Goal: Task Accomplishment & Management: Manage account settings

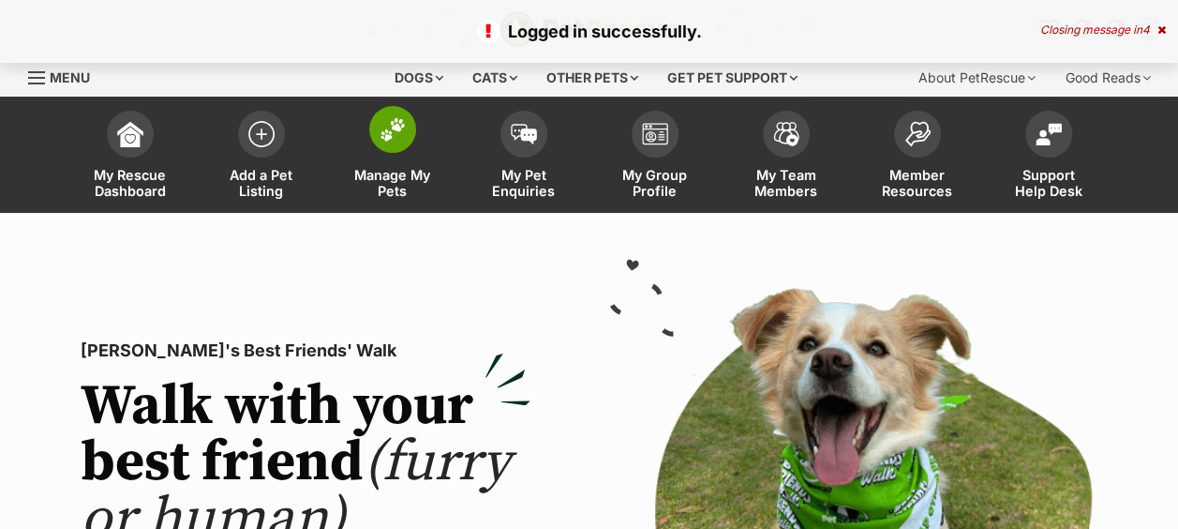
click at [405, 184] on span "Manage My Pets" at bounding box center [392, 183] width 84 height 32
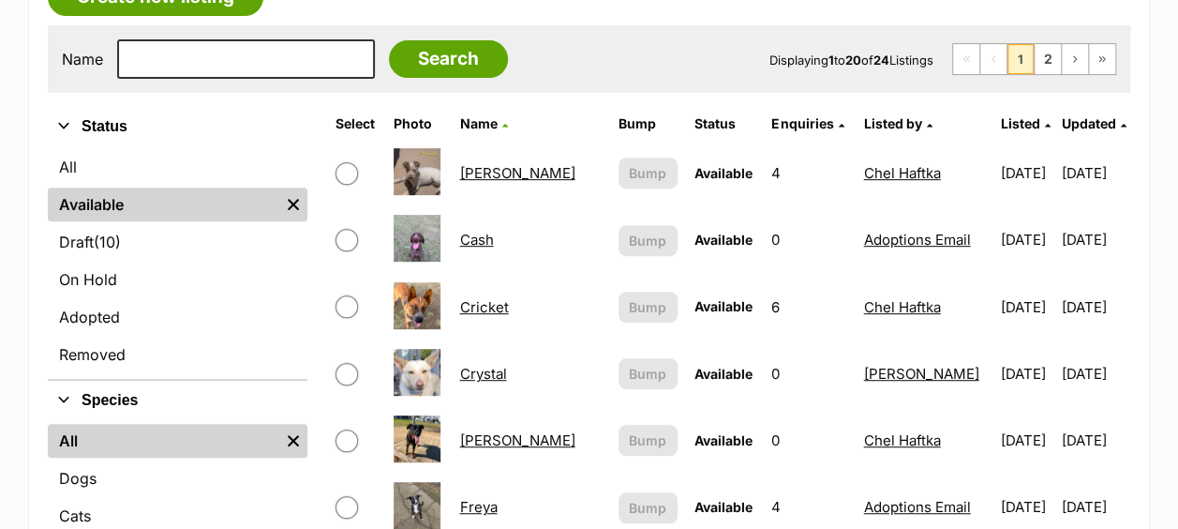
scroll to position [375, 0]
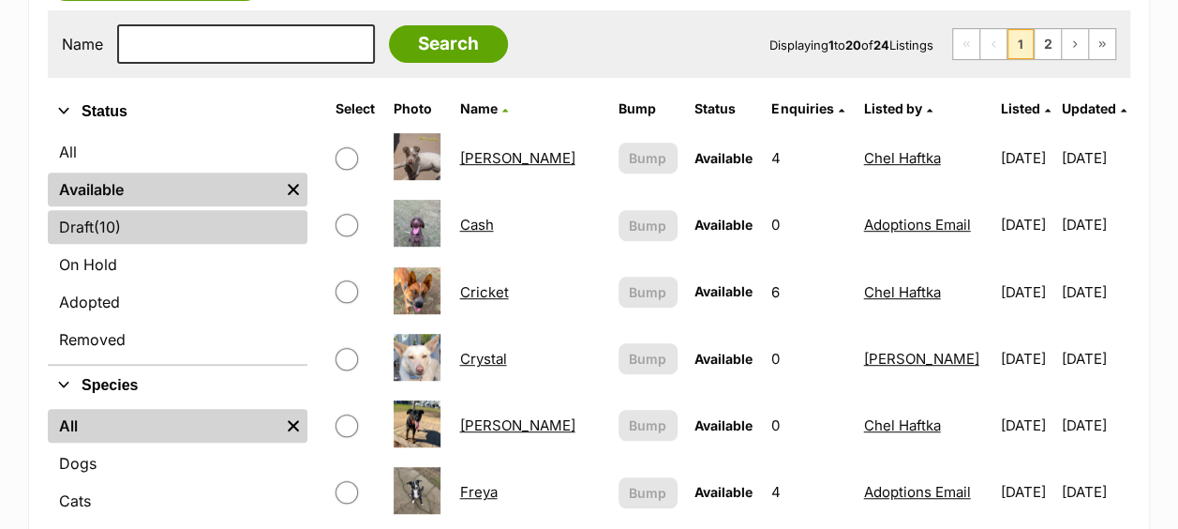
click at [177, 231] on link "Draft (10) Items" at bounding box center [178, 227] width 260 height 34
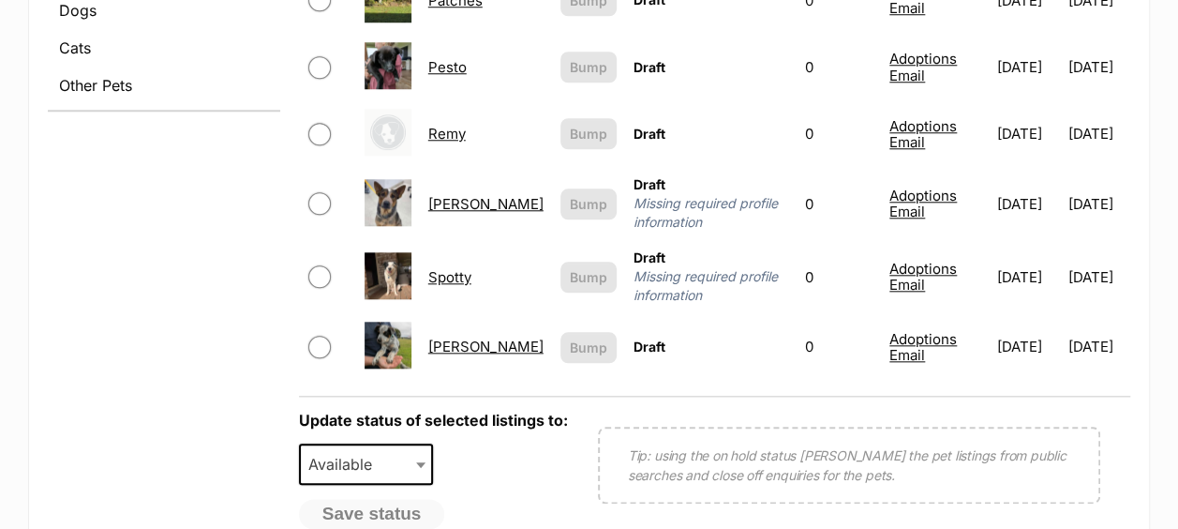
scroll to position [843, 0]
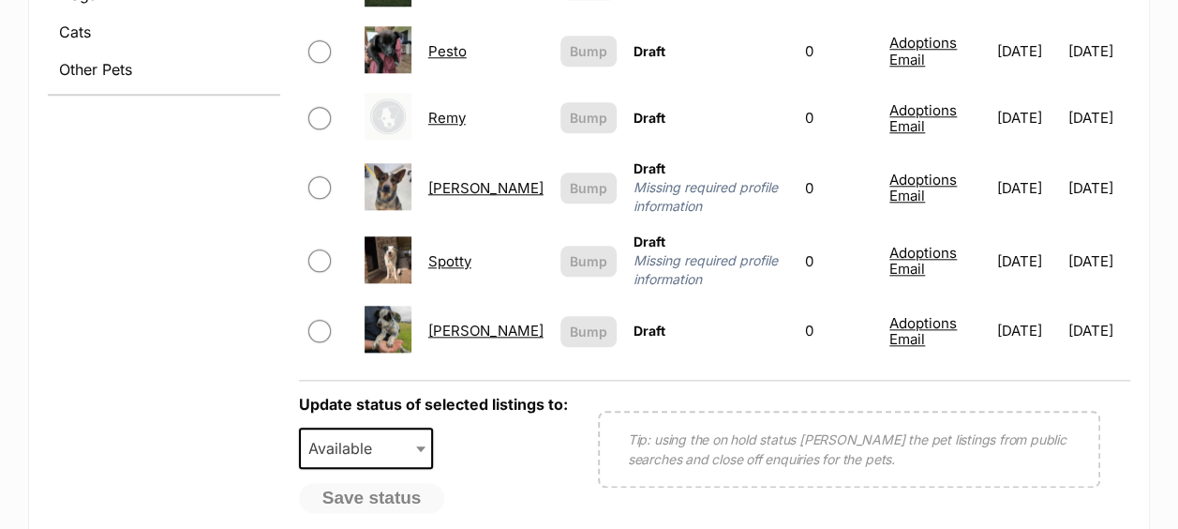
click at [450, 252] on link "Spotty" at bounding box center [449, 261] width 43 height 18
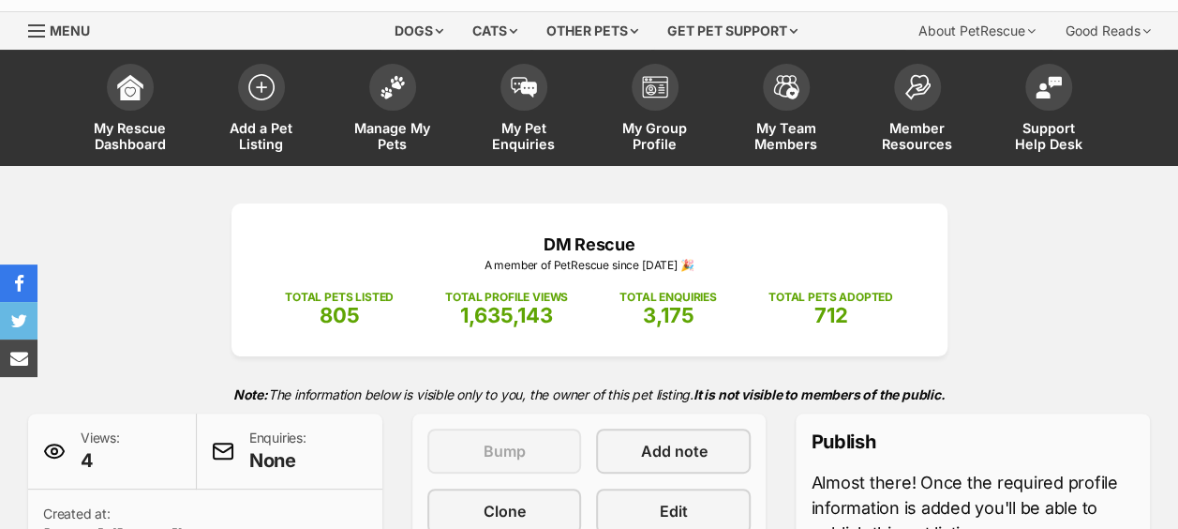
scroll to position [187, 0]
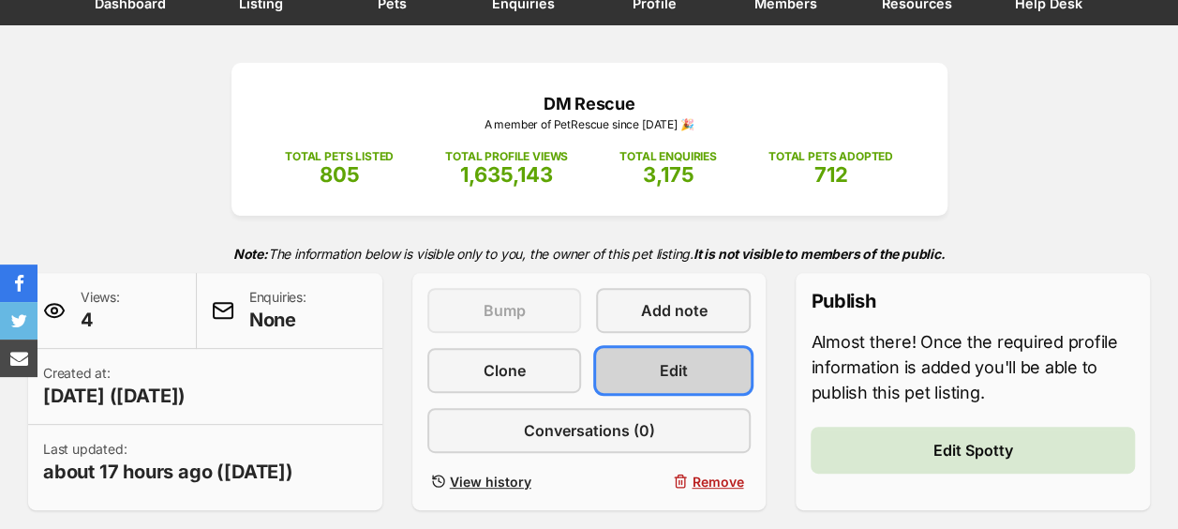
click at [673, 373] on span "Edit" at bounding box center [674, 370] width 28 height 22
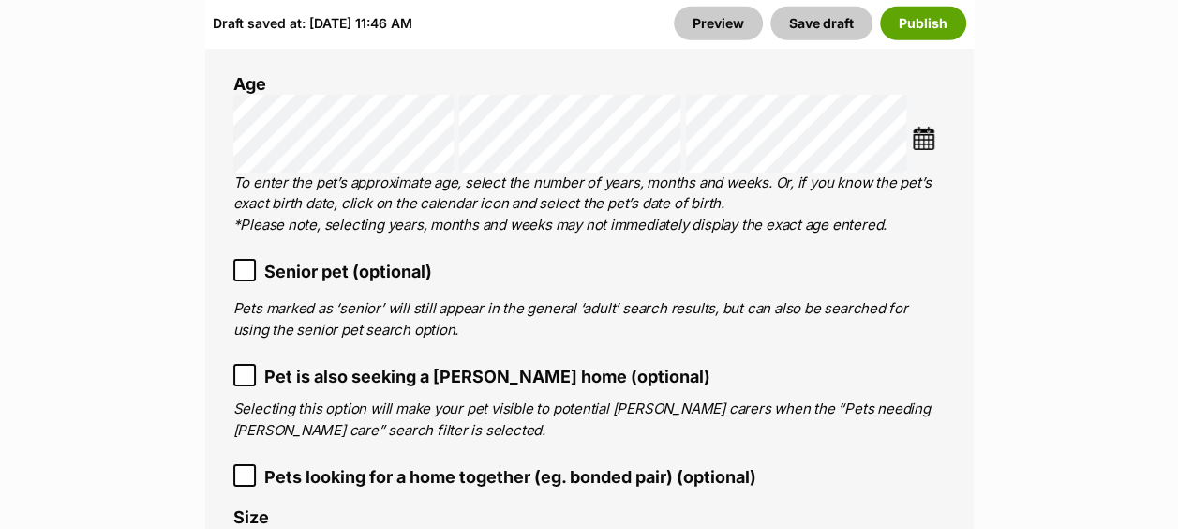
scroll to position [3374, 0]
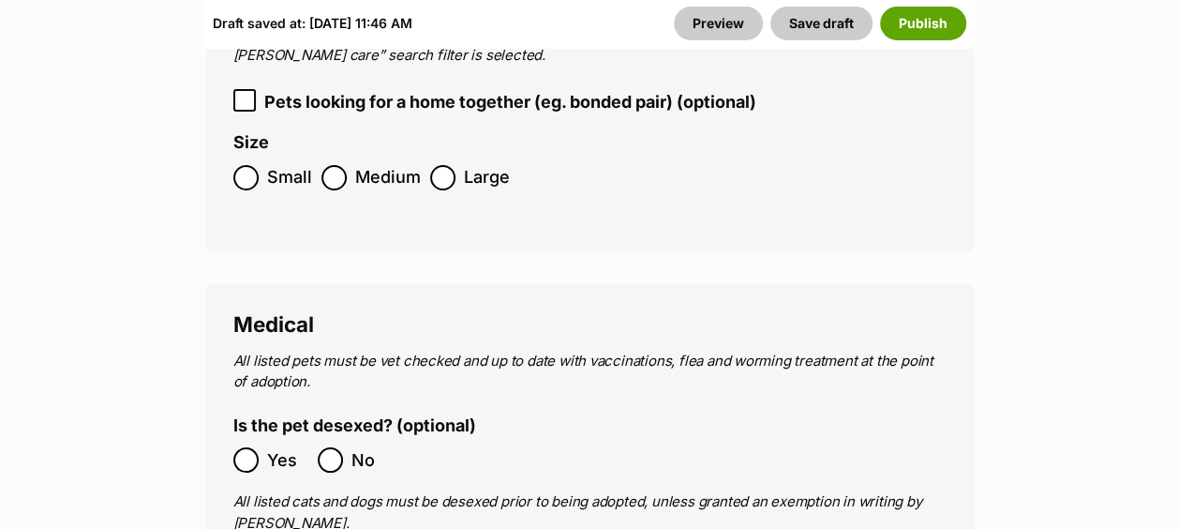
click at [454, 165] on label "Large" at bounding box center [470, 177] width 80 height 25
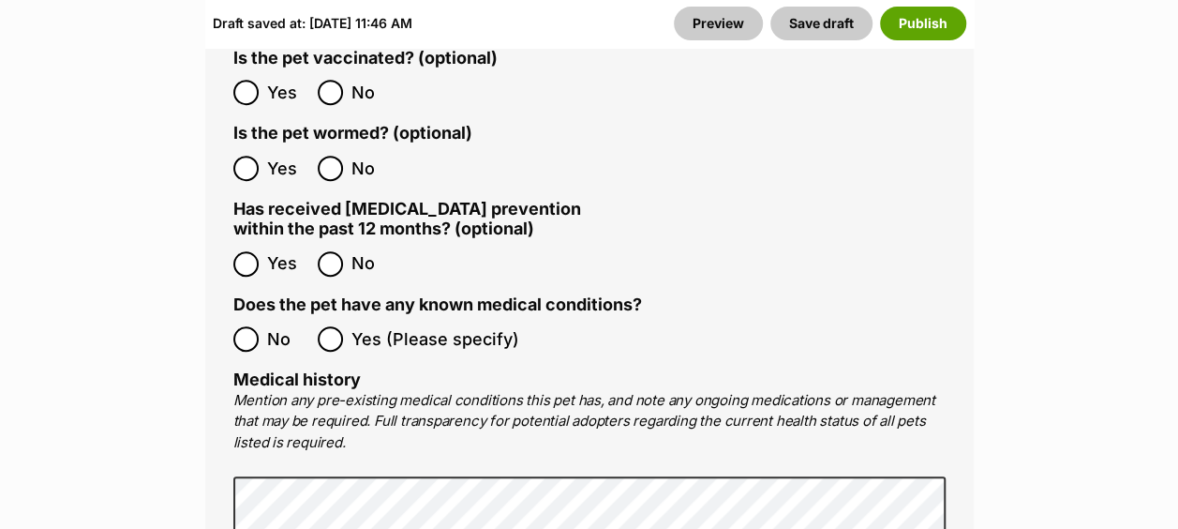
scroll to position [3936, 0]
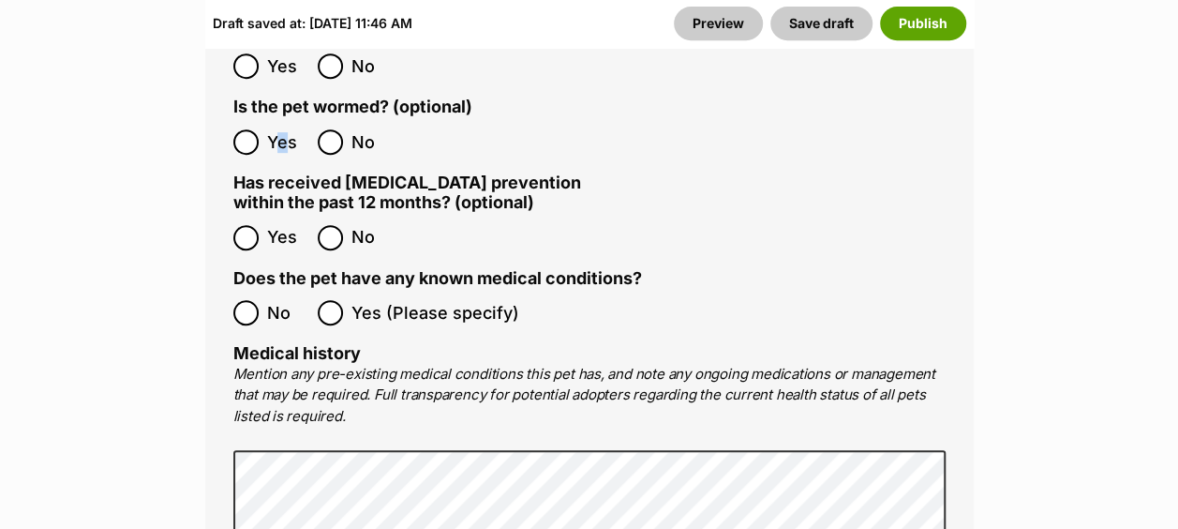
click at [277, 129] on span "Yes" at bounding box center [287, 141] width 41 height 25
drag, startPoint x: 277, startPoint y: 97, endPoint x: 273, endPoint y: 194, distance: 96.6
click at [274, 225] on span "Yes" at bounding box center [287, 237] width 41 height 25
click at [259, 129] on label "Yes" at bounding box center [270, 141] width 75 height 25
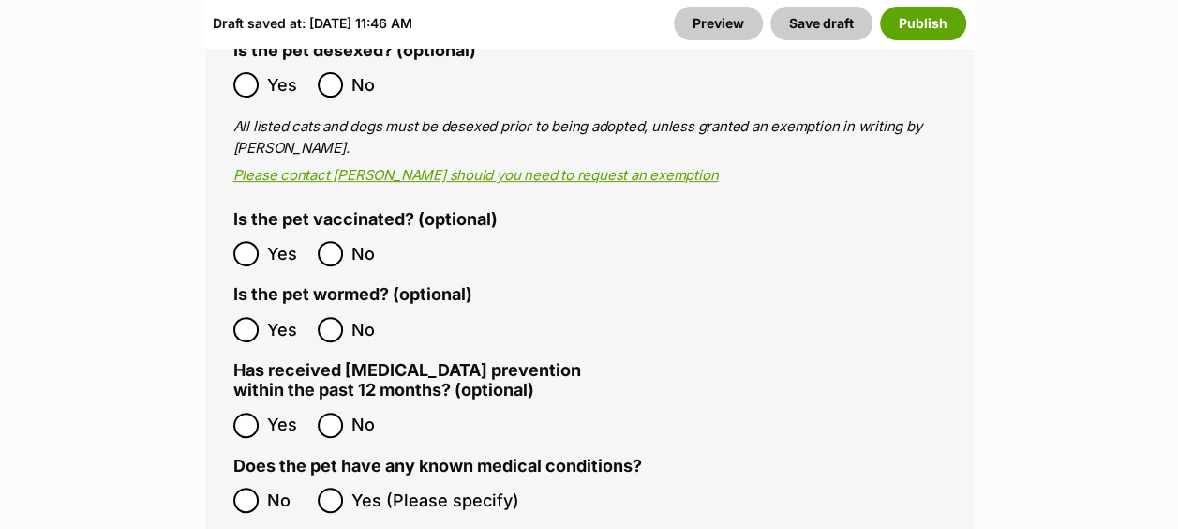
click at [270, 241] on span "Yes" at bounding box center [287, 253] width 41 height 25
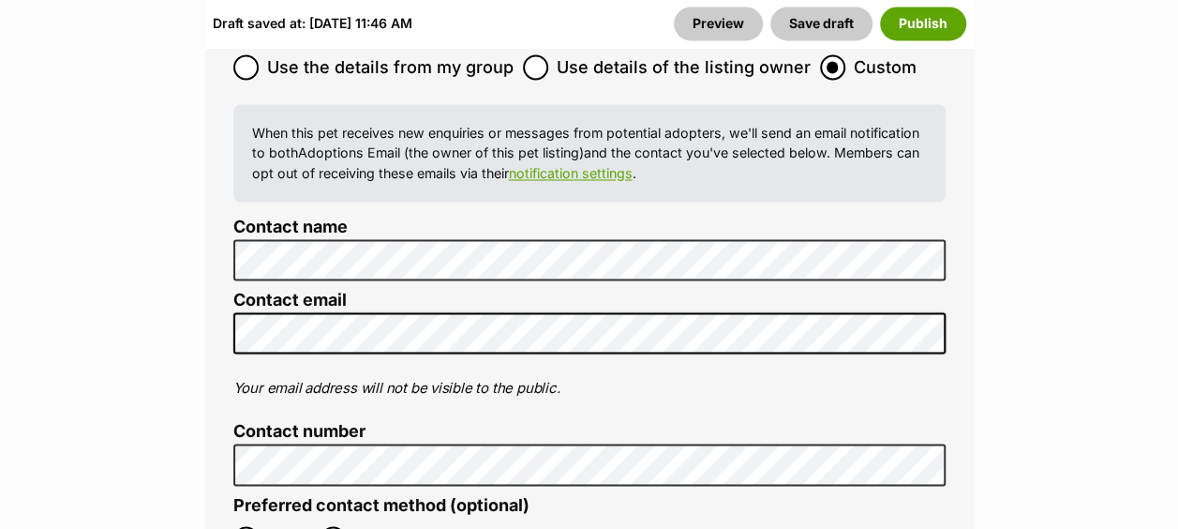
scroll to position [8997, 0]
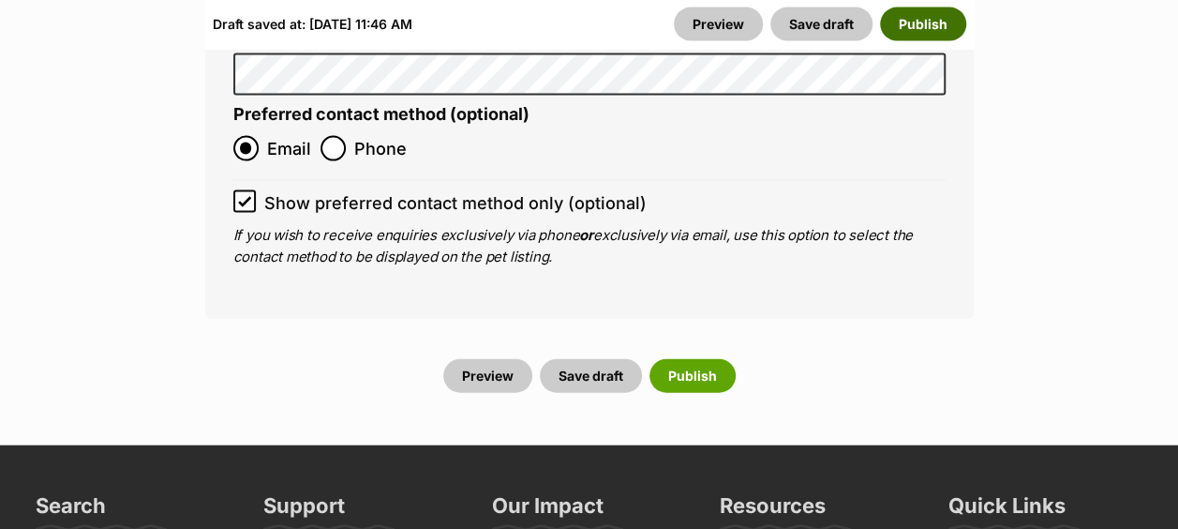
click at [905, 37] on button "Publish" at bounding box center [923, 24] width 86 height 34
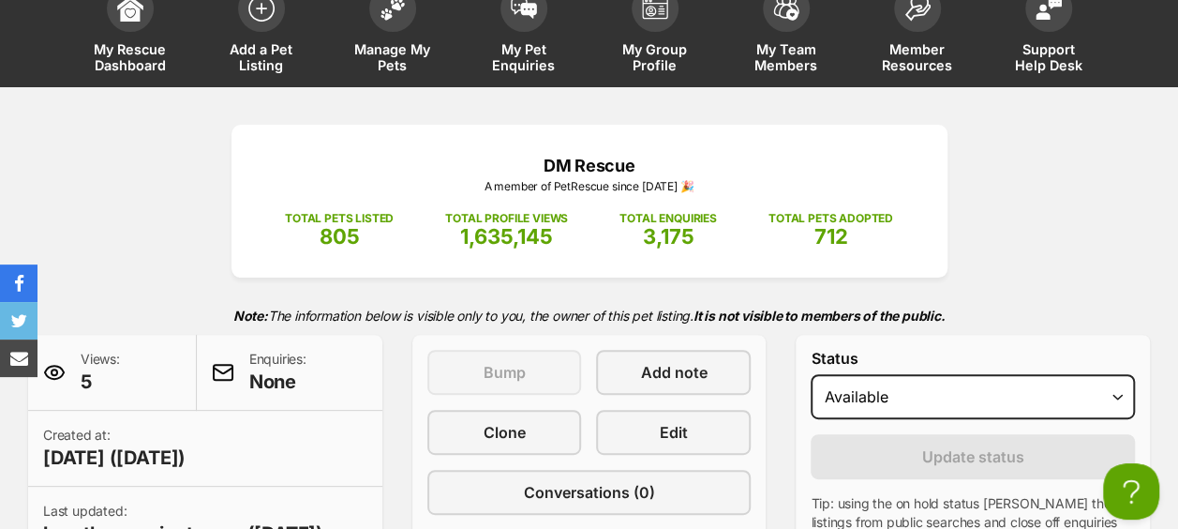
scroll to position [281, 0]
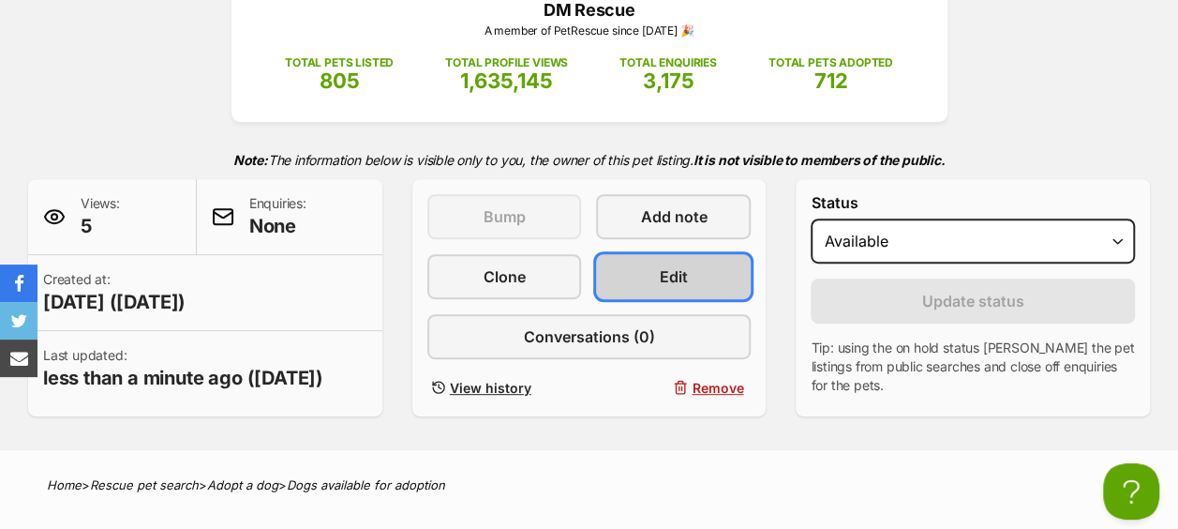
click at [639, 276] on link "Edit" at bounding box center [673, 276] width 155 height 45
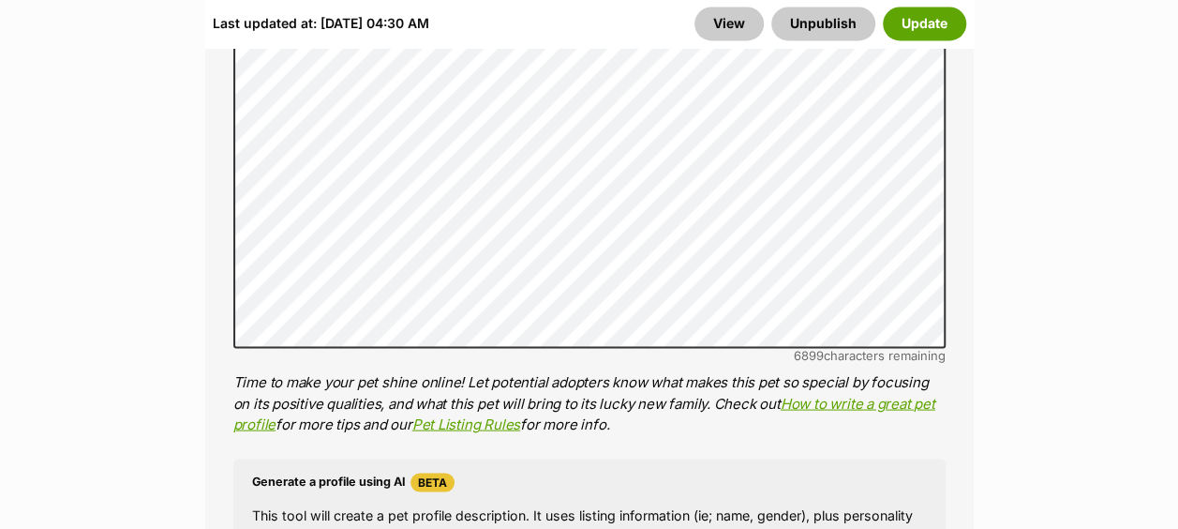
scroll to position [1687, 0]
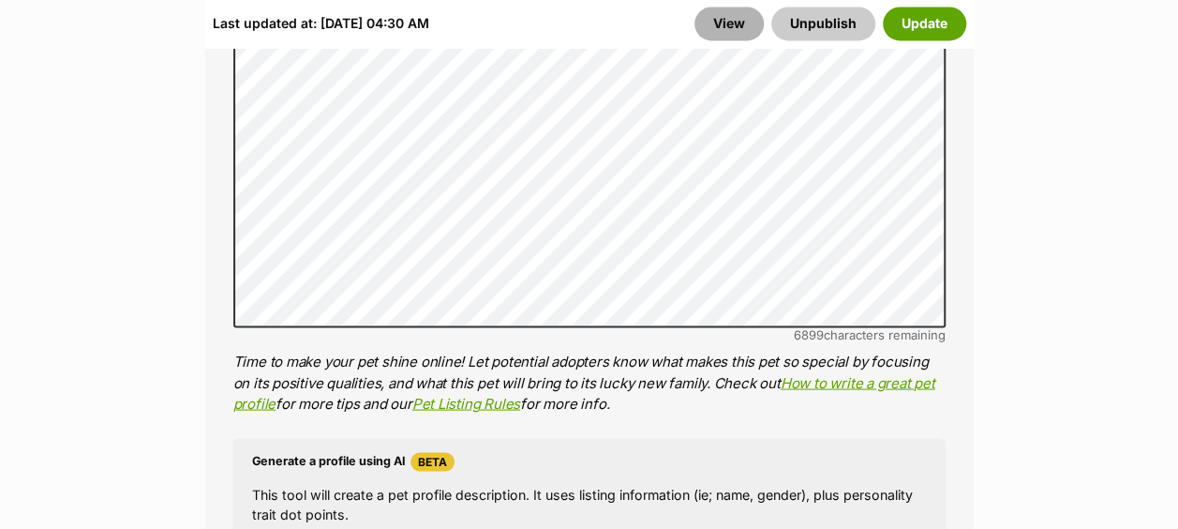
click at [726, 36] on link "View" at bounding box center [728, 24] width 69 height 34
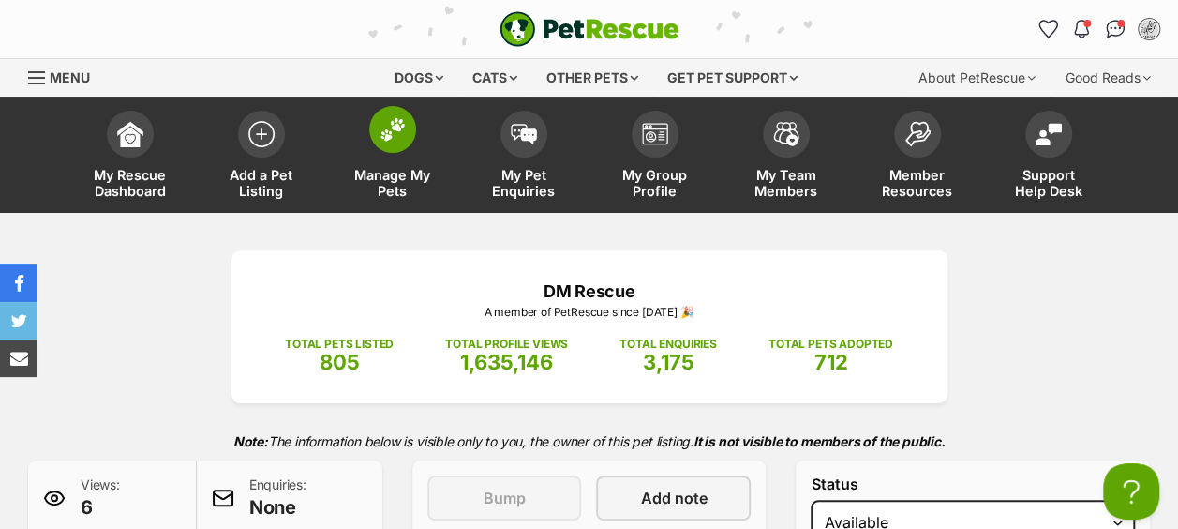
click at [390, 156] on link "Manage My Pets" at bounding box center [392, 157] width 131 height 112
